Goal: Transaction & Acquisition: Book appointment/travel/reservation

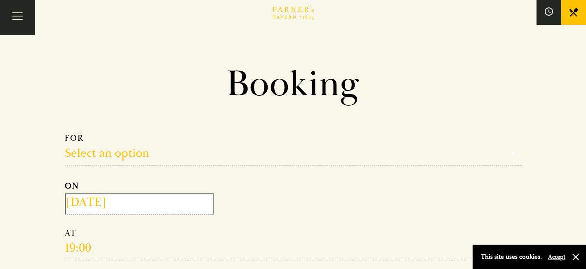
scroll to position [91, 0]
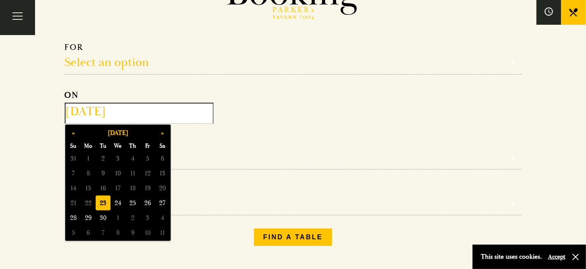
click at [98, 117] on input "[DATE]" at bounding box center [139, 113] width 149 height 21
click at [163, 132] on button "»" at bounding box center [162, 132] width 15 height 15
click at [117, 155] on span "1" at bounding box center [117, 158] width 15 height 15
type input "[DATE]"
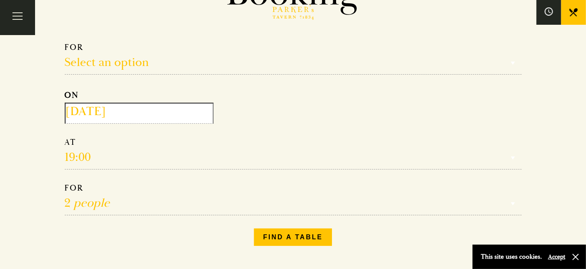
click at [65, 137] on select "Reservation time" at bounding box center [293, 153] width 457 height 33
click at [76, 151] on select "Reservation time" at bounding box center [293, 153] width 457 height 33
click at [65, 137] on select "Reservation time" at bounding box center [293, 153] width 457 height 33
click at [73, 161] on select "Reservation time" at bounding box center [293, 153] width 457 height 33
drag, startPoint x: 75, startPoint y: 168, endPoint x: 75, endPoint y: 162, distance: 5.8
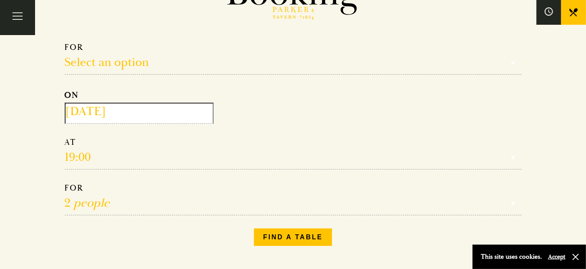
click at [75, 168] on form "Select an option Select an option Lunch Dinner Afternoon Tea ON [DATE] 19:00 12…" at bounding box center [293, 128] width 457 height 173
click at [65, 137] on select "Reservation time" at bounding box center [293, 153] width 457 height 33
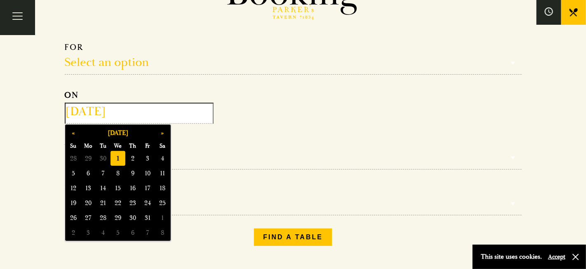
click at [85, 116] on input "[DATE]" at bounding box center [139, 113] width 149 height 21
click at [120, 156] on span "1" at bounding box center [117, 158] width 15 height 15
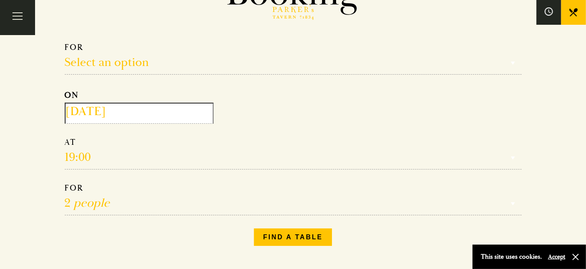
click at [65, 137] on select "Reservation time" at bounding box center [293, 153] width 457 height 33
click at [65, 183] on select "1 person 2 people 3 people 4 people 5 people 6 people 7 people 8 people 9 peopl…" at bounding box center [293, 199] width 457 height 33
select select "6"
click option "6 people" at bounding box center [0, 0] width 0 height 0
click at [65, 137] on select "Reservation time" at bounding box center [293, 153] width 457 height 33
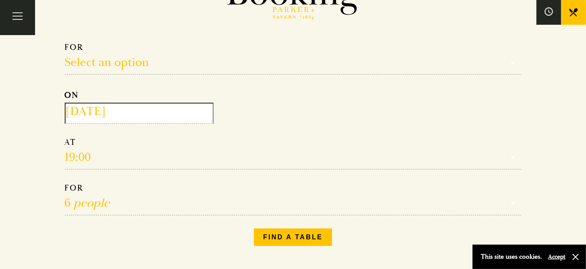
click at [70, 149] on select "Reservation time" at bounding box center [293, 153] width 457 height 33
click at [65, 137] on select "Reservation time" at bounding box center [293, 153] width 457 height 33
click at [65, 42] on select "Select an option Lunch Dinner Afternoon Tea" at bounding box center [293, 58] width 457 height 33
select select "134868"
click option "Lunch" at bounding box center [0, 0] width 0 height 0
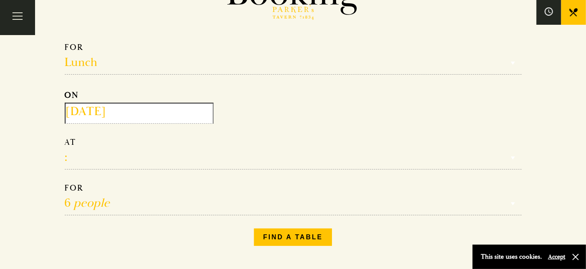
click at [65, 137] on select "12:00 12:30 13:00 13:30 14:00 14:30 15:00 15:30 16:00 16:30 17:00" at bounding box center [293, 153] width 457 height 33
click option "12:30" at bounding box center [0, 0] width 0 height 0
click at [65, 137] on select "12:00 12:30 13:00 13:30 14:00 14:30 15:00 15:30 16:00 16:30 17:00" at bounding box center [293, 153] width 457 height 33
select select "12:00"
click option "12:00" at bounding box center [0, 0] width 0 height 0
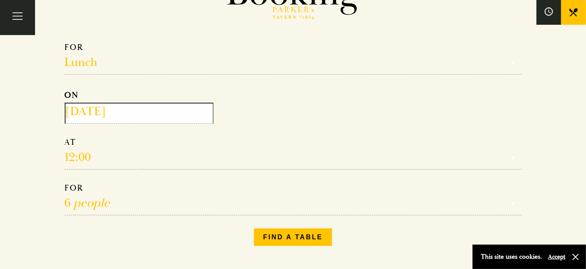
click at [65, 183] on select "1 person 2 people 3 people 4 people 5 people 6 people 7 people 8 people 9 peopl…" at bounding box center [293, 199] width 457 height 33
select select "8"
click option "8 people" at bounding box center [0, 0] width 0 height 0
click at [281, 234] on button "Find a table" at bounding box center [293, 236] width 78 height 17
